Goal: Manage account settings

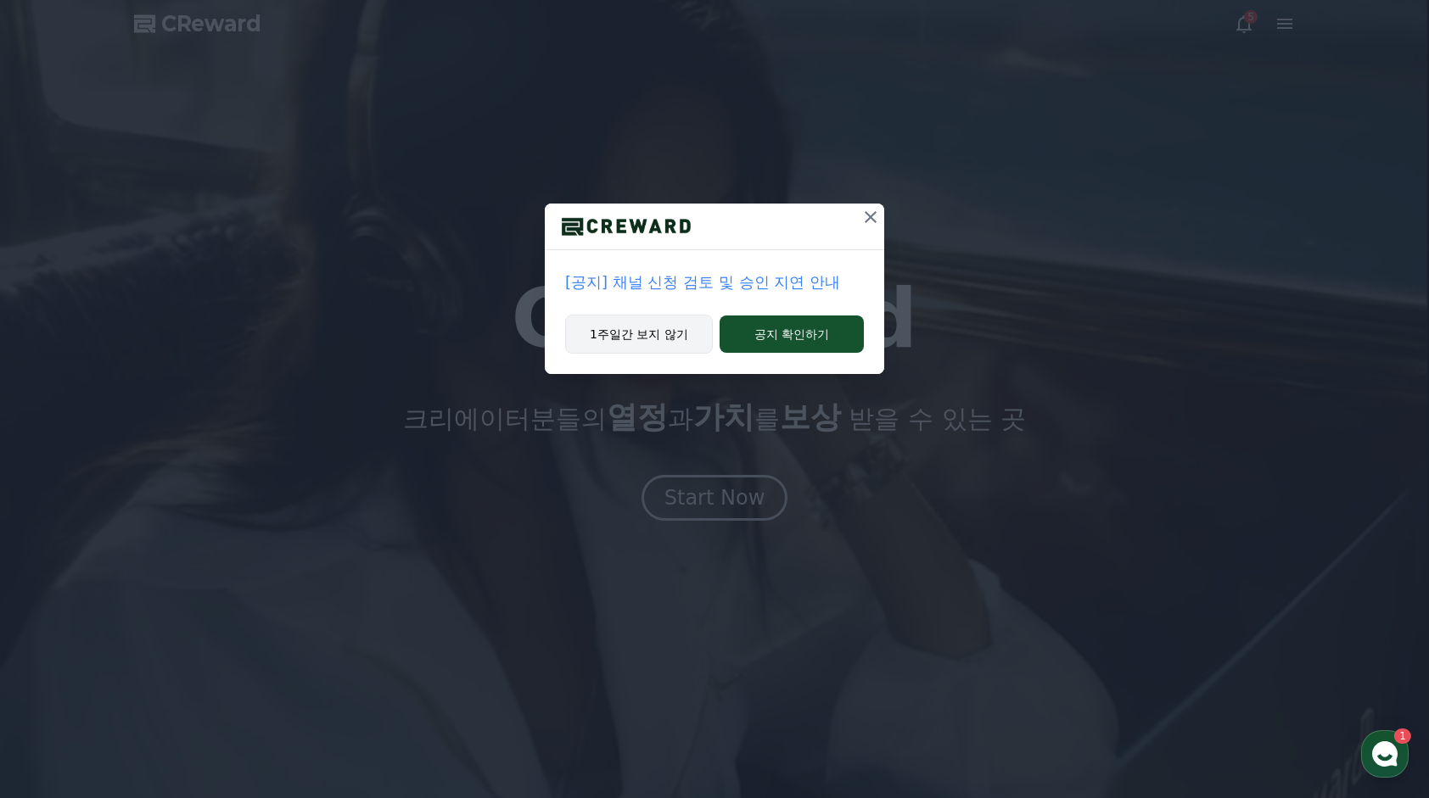
click at [690, 344] on button "1주일간 보지 않기" at bounding box center [639, 334] width 148 height 39
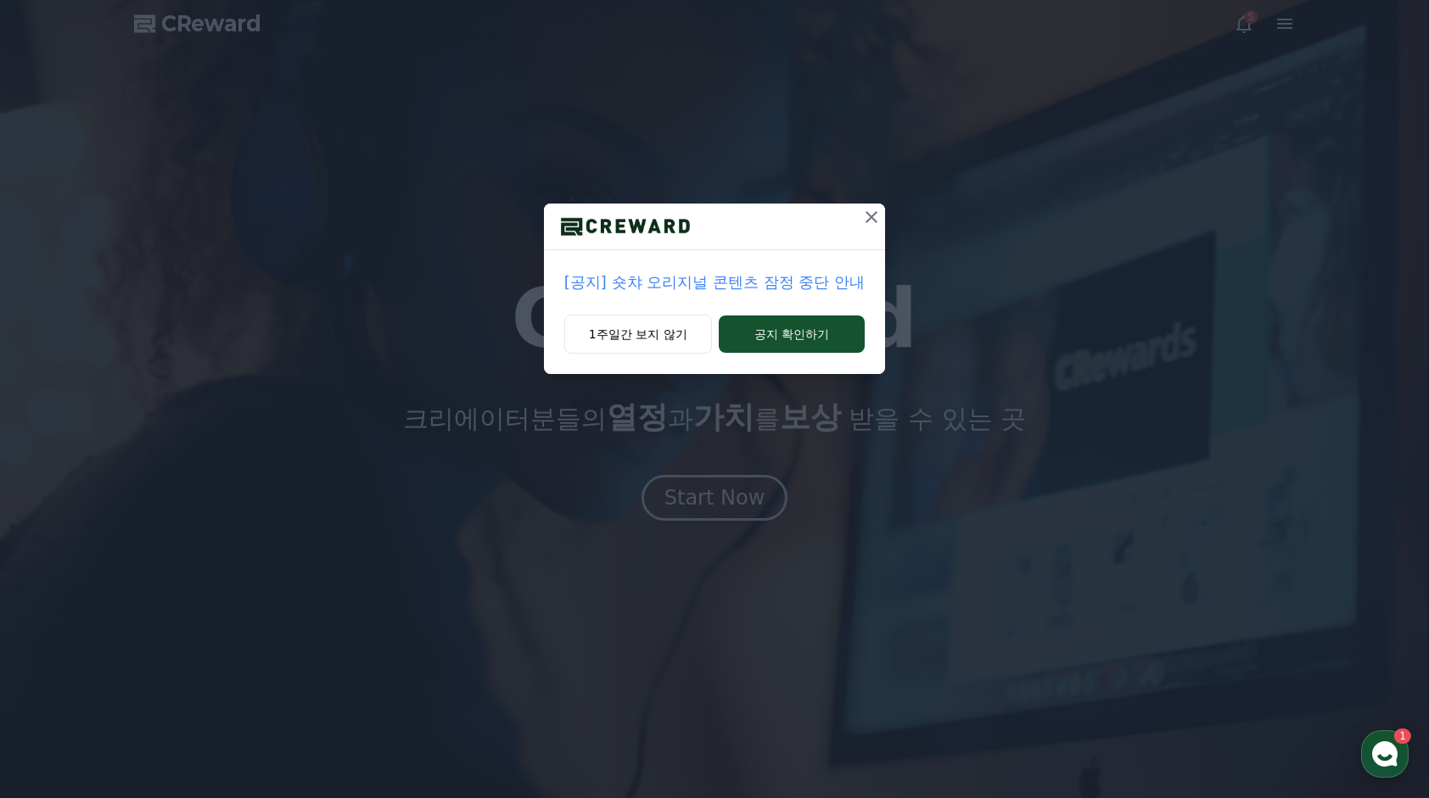
click at [869, 225] on icon at bounding box center [871, 217] width 20 height 20
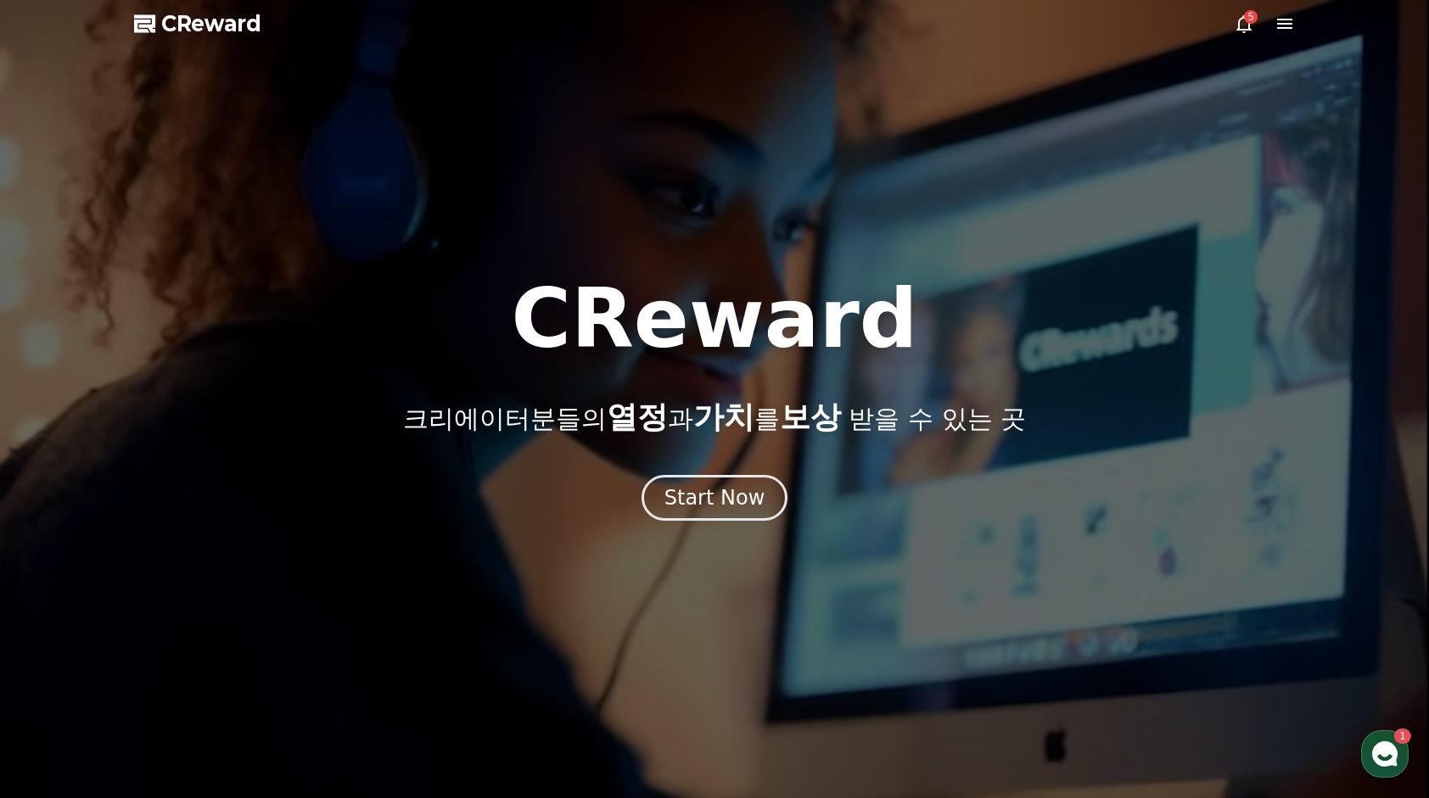
click at [1290, 23] on icon at bounding box center [1284, 24] width 15 height 10
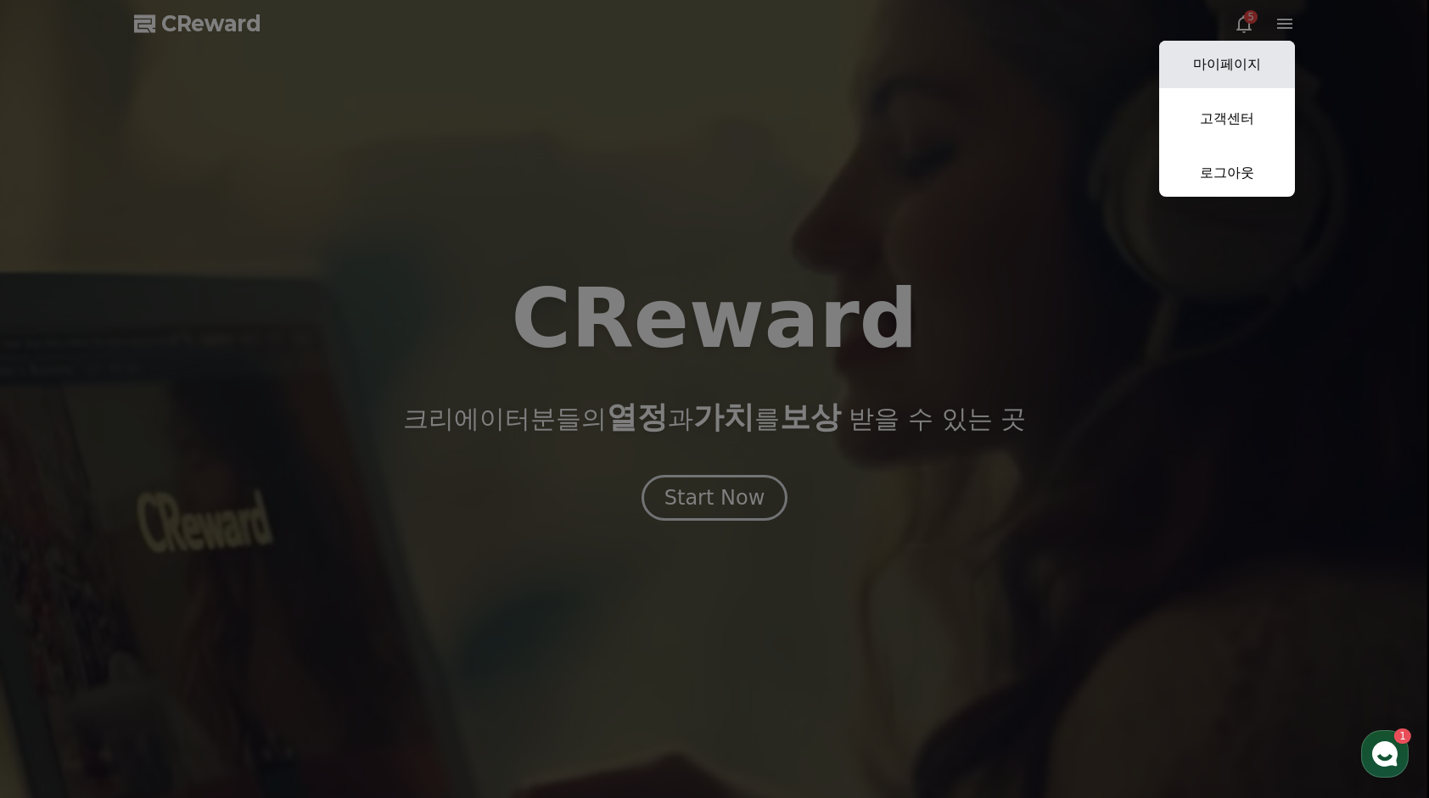
click at [1249, 56] on link "마이페이지" at bounding box center [1227, 65] width 136 height 48
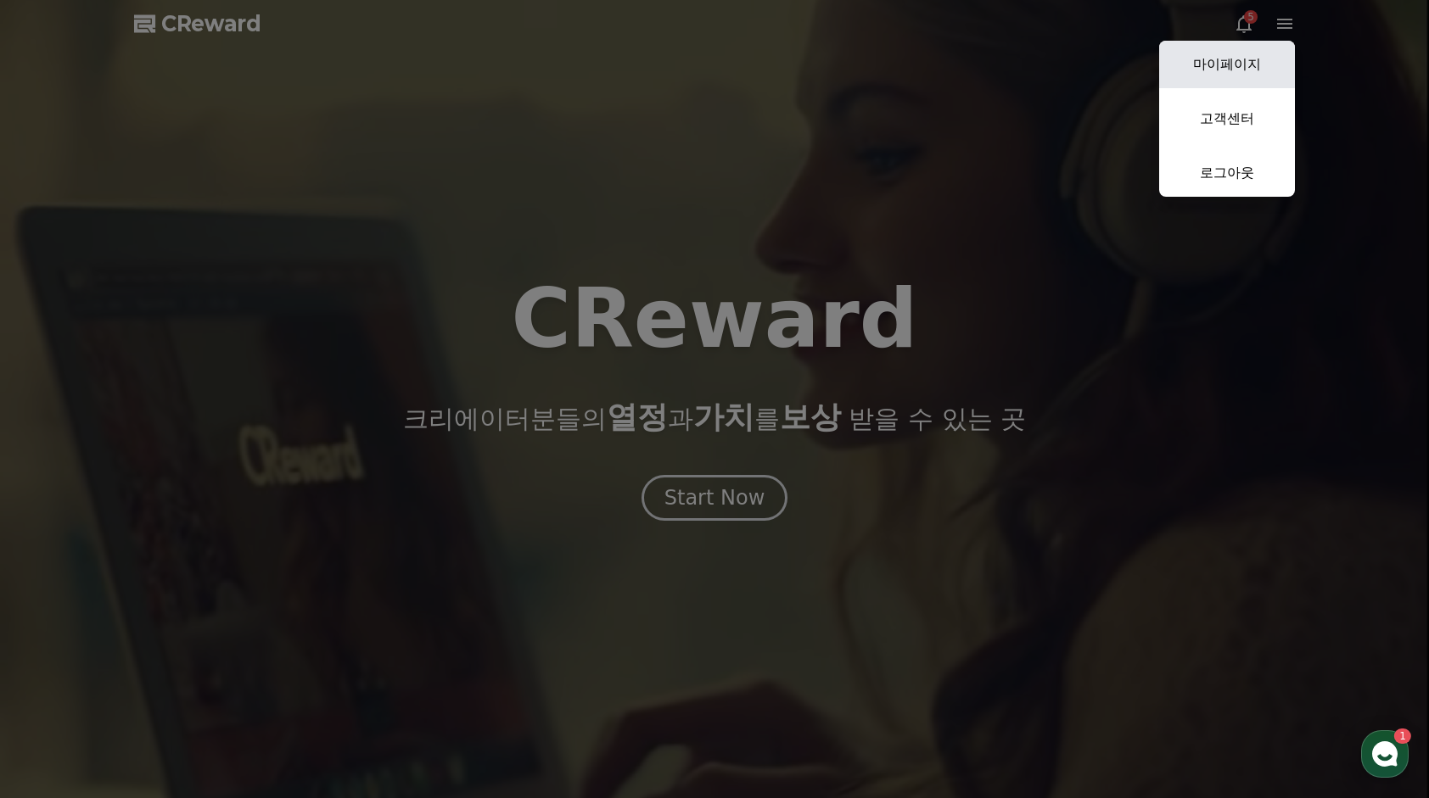
select select "**********"
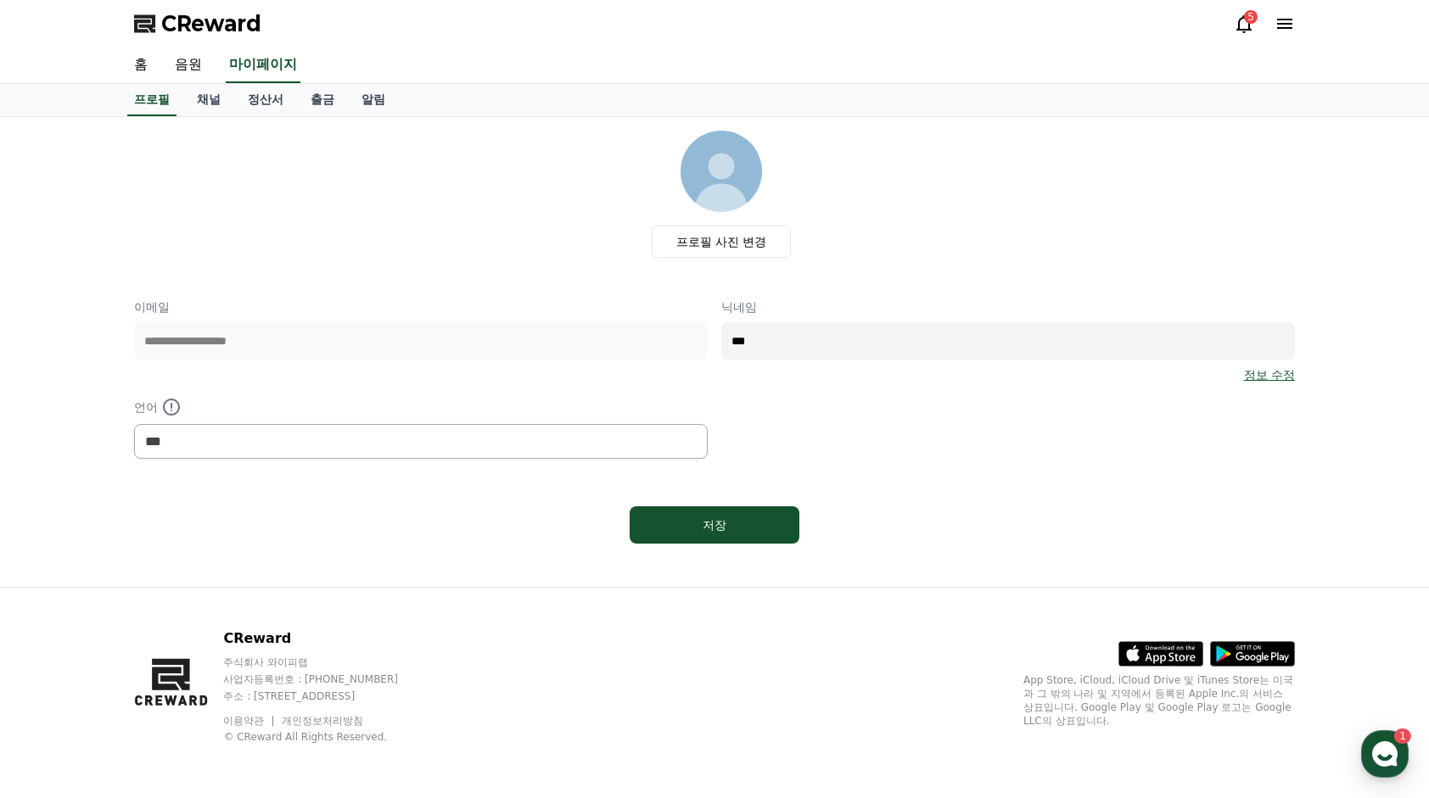
click at [182, 669] on polygon at bounding box center [167, 679] width 30 height 23
click at [204, 115] on div "프로필 채널 정산서 출금 알림" at bounding box center [714, 100] width 1429 height 33
click at [204, 109] on link "채널" at bounding box center [208, 100] width 51 height 32
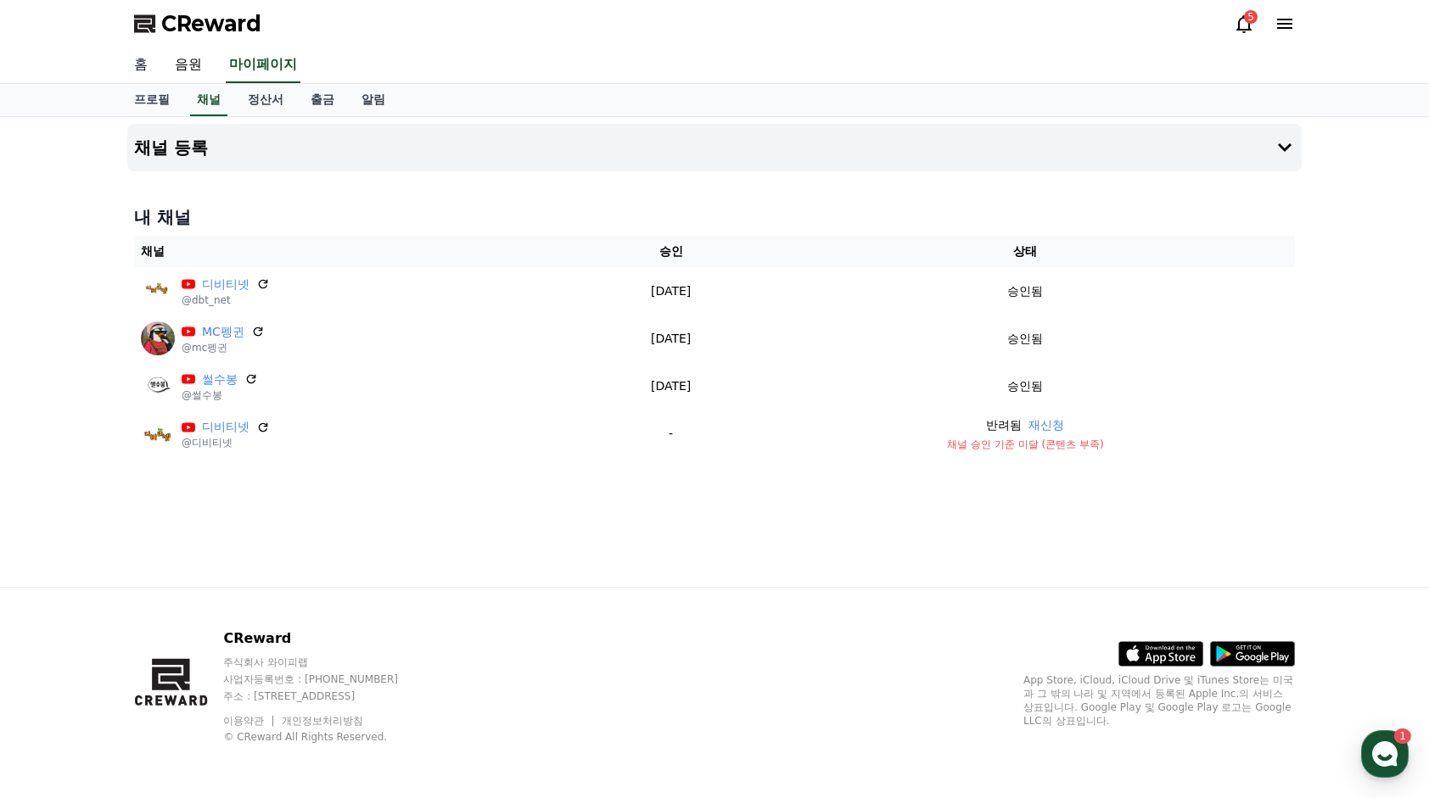
click at [139, 65] on link "홈" at bounding box center [140, 66] width 41 height 36
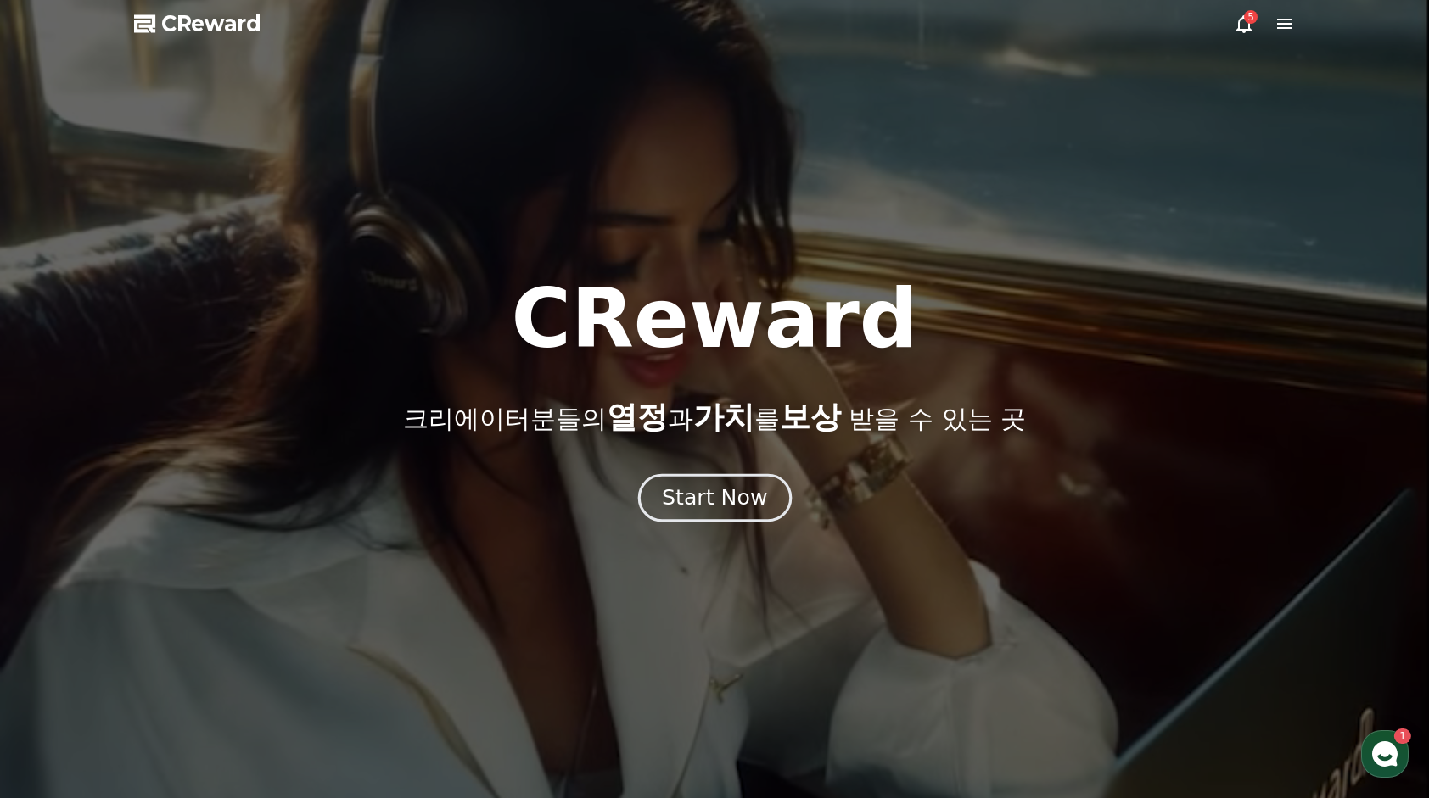
click at [710, 488] on div "Start Now" at bounding box center [714, 498] width 105 height 29
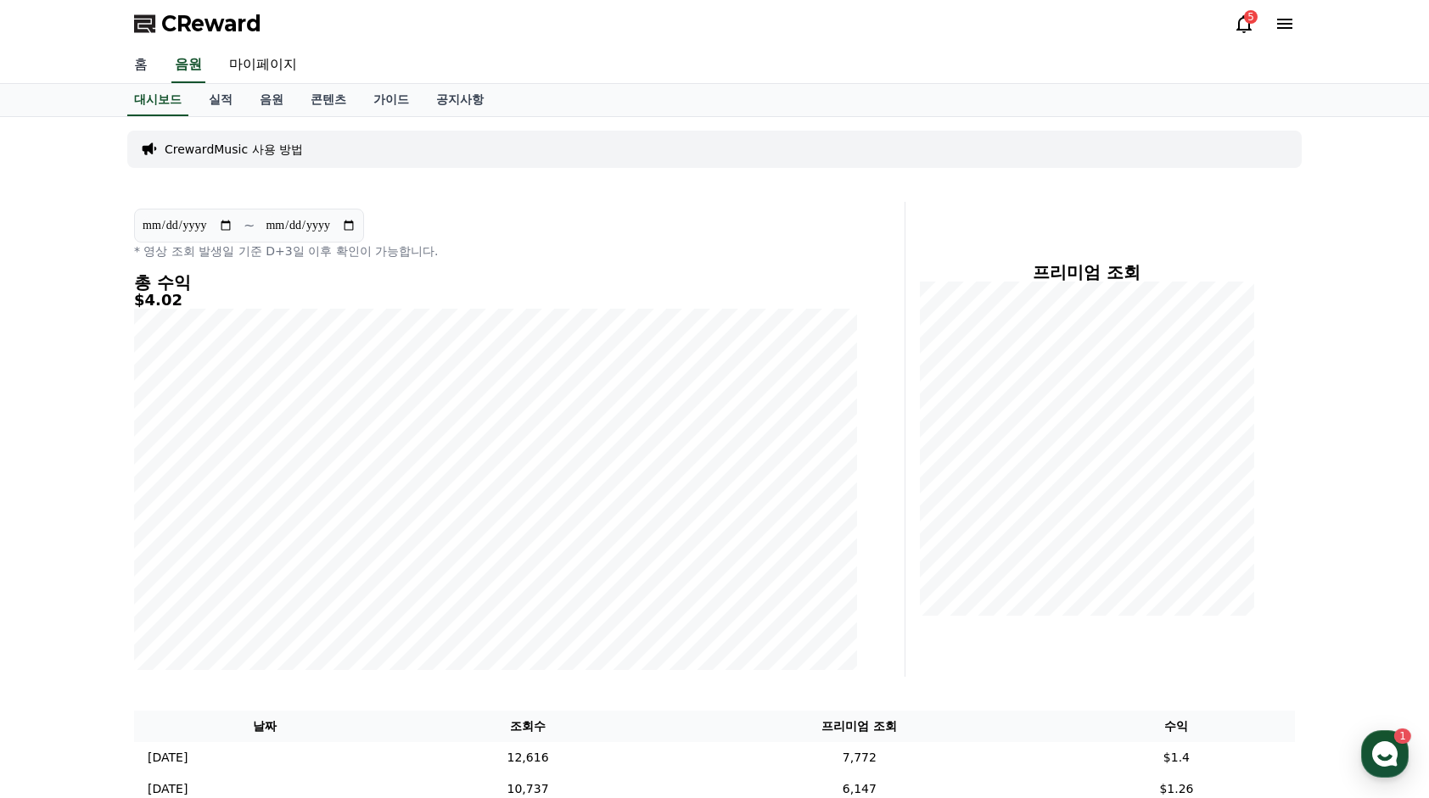
click at [156, 59] on link "홈" at bounding box center [140, 66] width 41 height 36
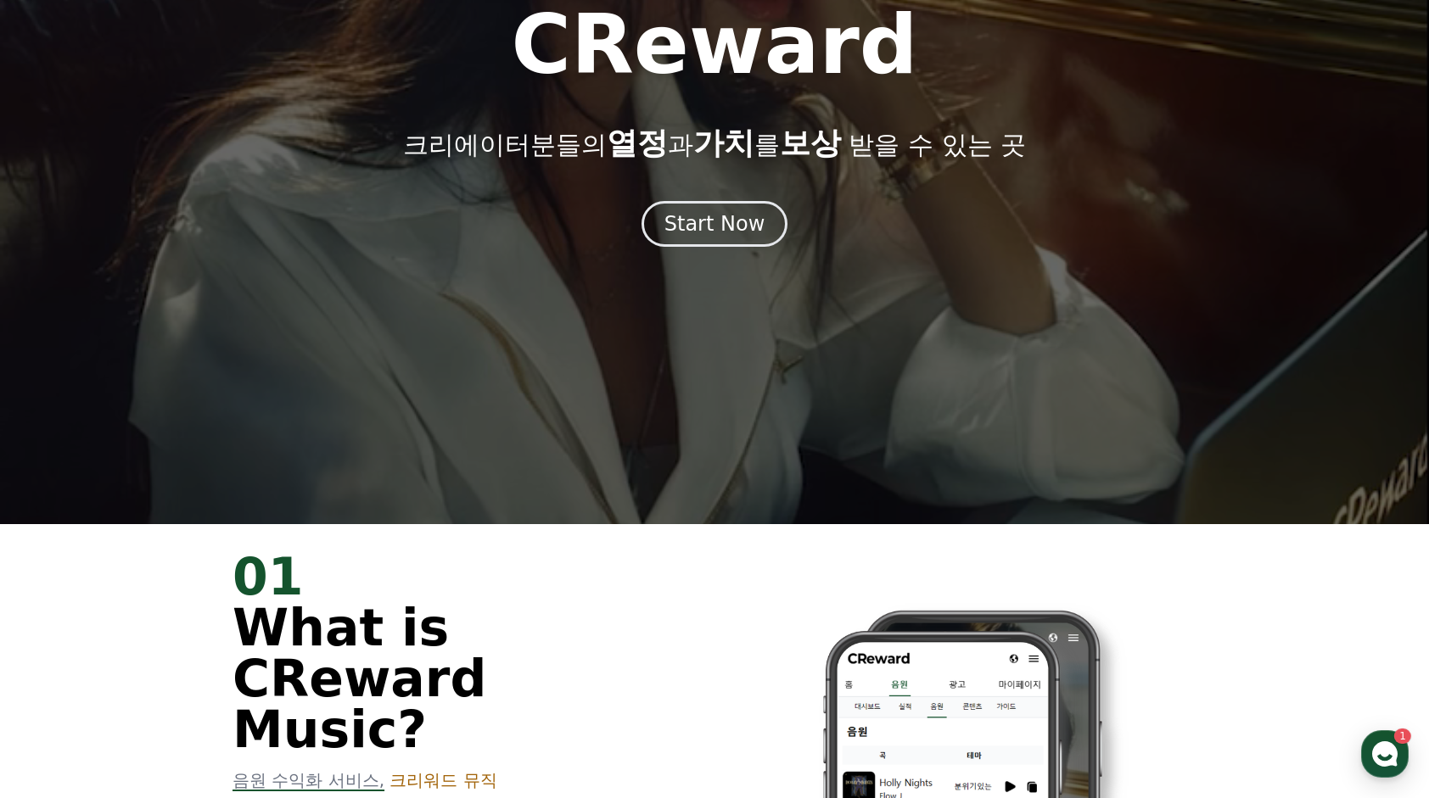
scroll to position [509, 0]
